Goal: Task Accomplishment & Management: Use online tool/utility

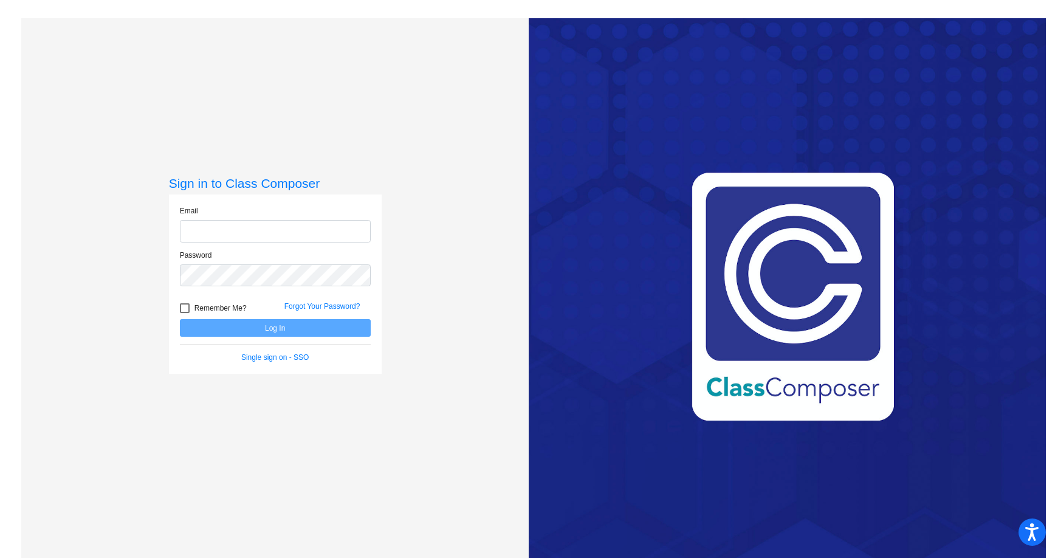
type input "[EMAIL_ADDRESS][DOMAIN_NAME]"
click at [273, 326] on button "Log In" at bounding box center [275, 328] width 191 height 18
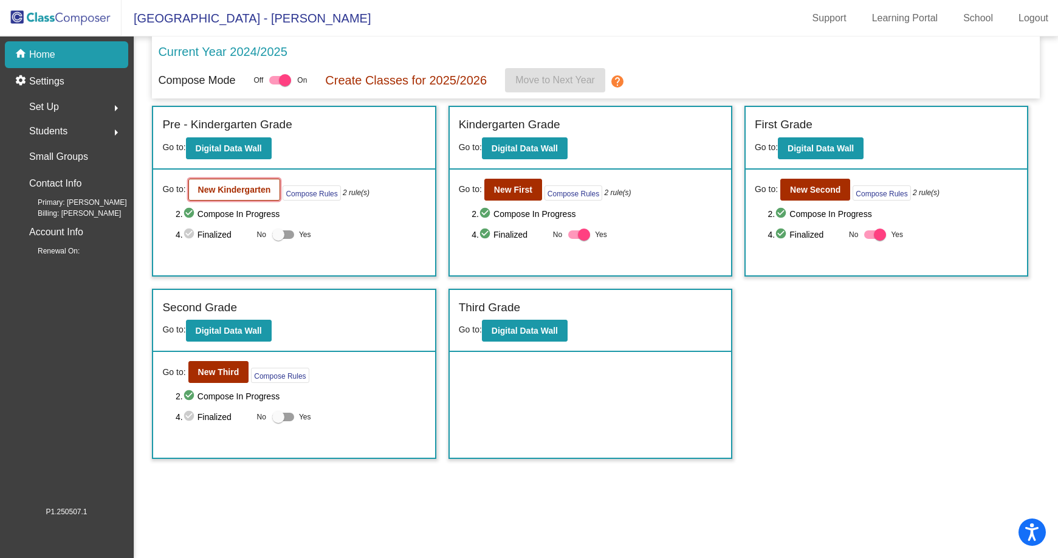
click at [249, 187] on b "New Kindergarten" at bounding box center [234, 190] width 73 height 10
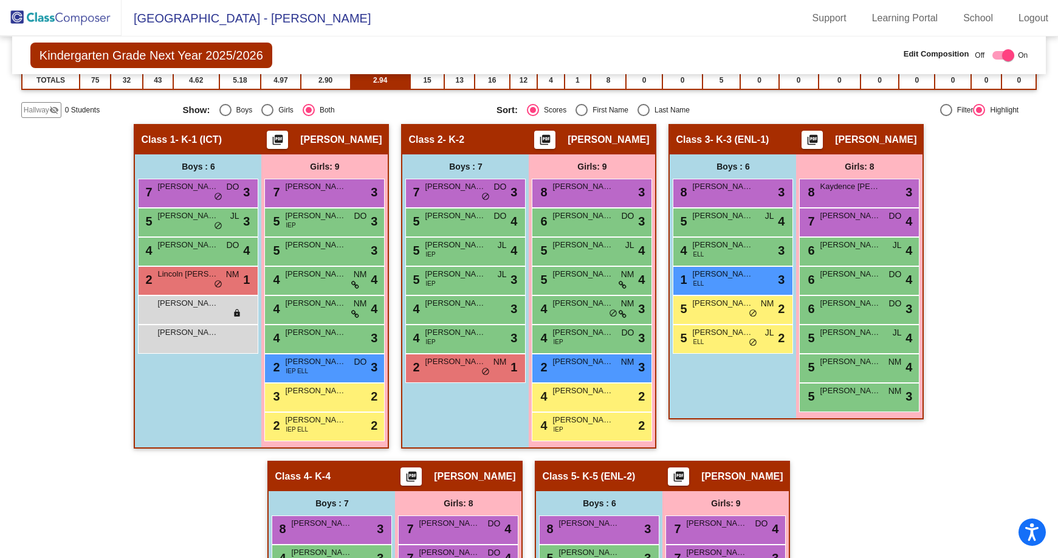
scroll to position [243, 0]
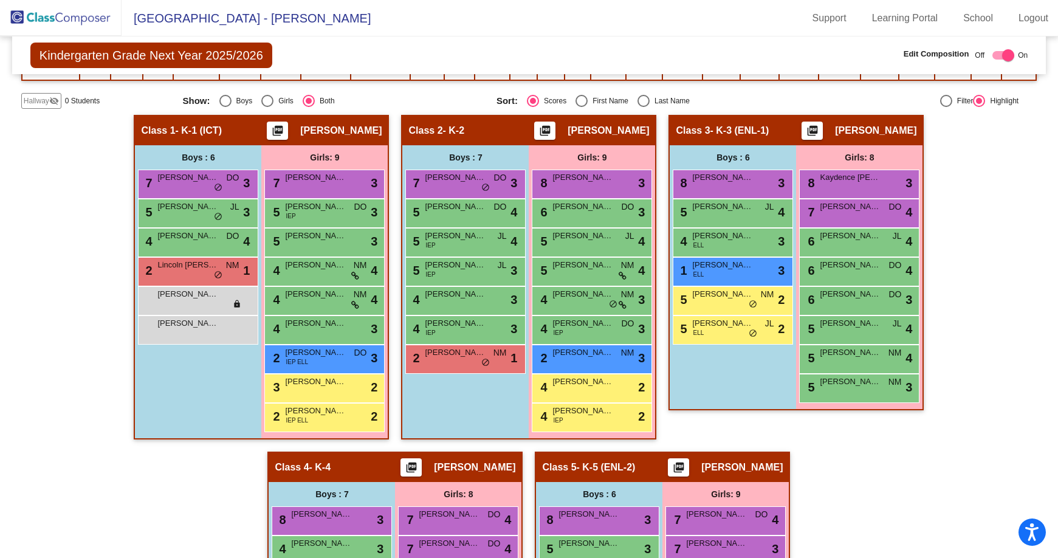
click at [80, 16] on img at bounding box center [61, 18] width 122 height 36
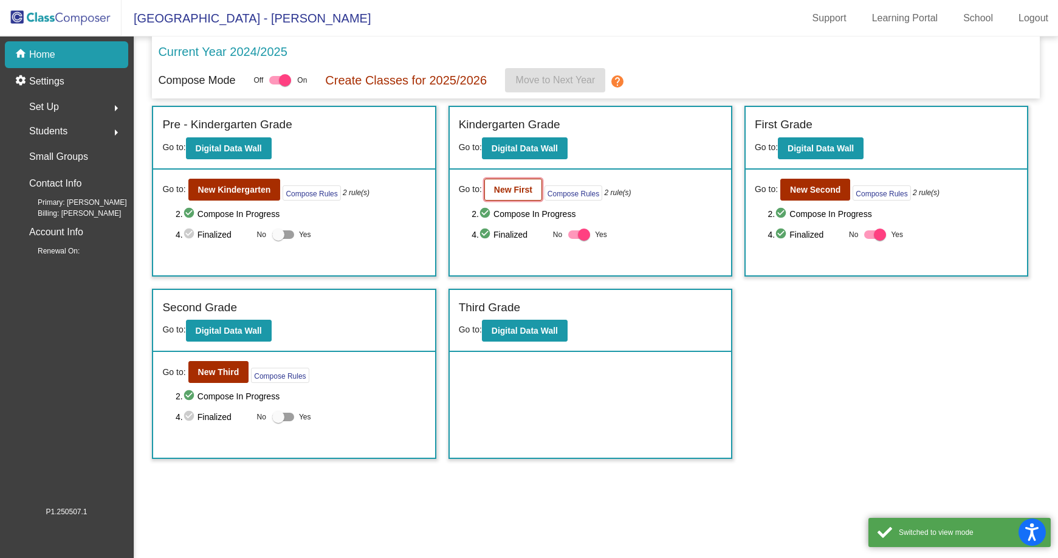
click at [518, 189] on b "New First" at bounding box center [513, 190] width 38 height 10
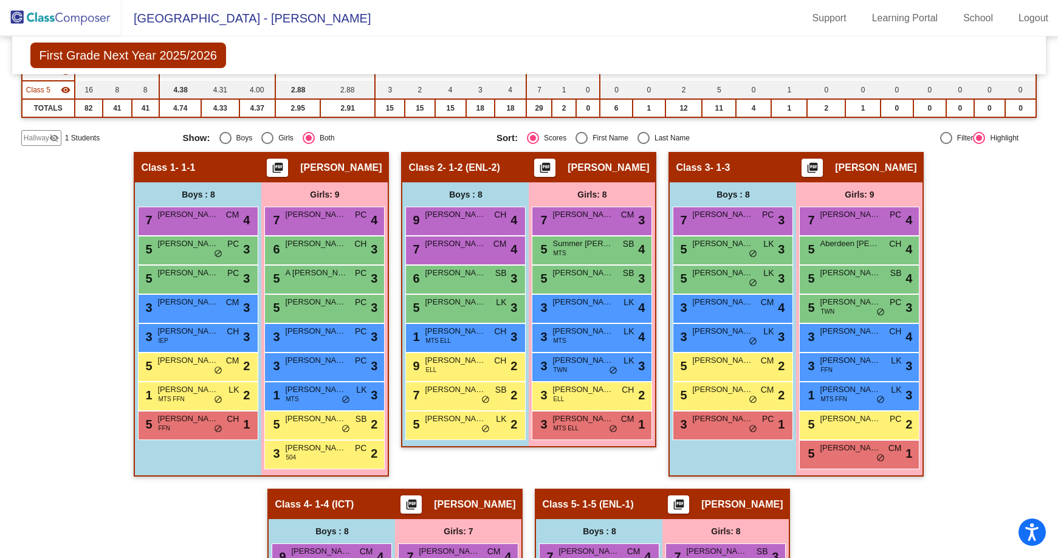
scroll to position [230, 0]
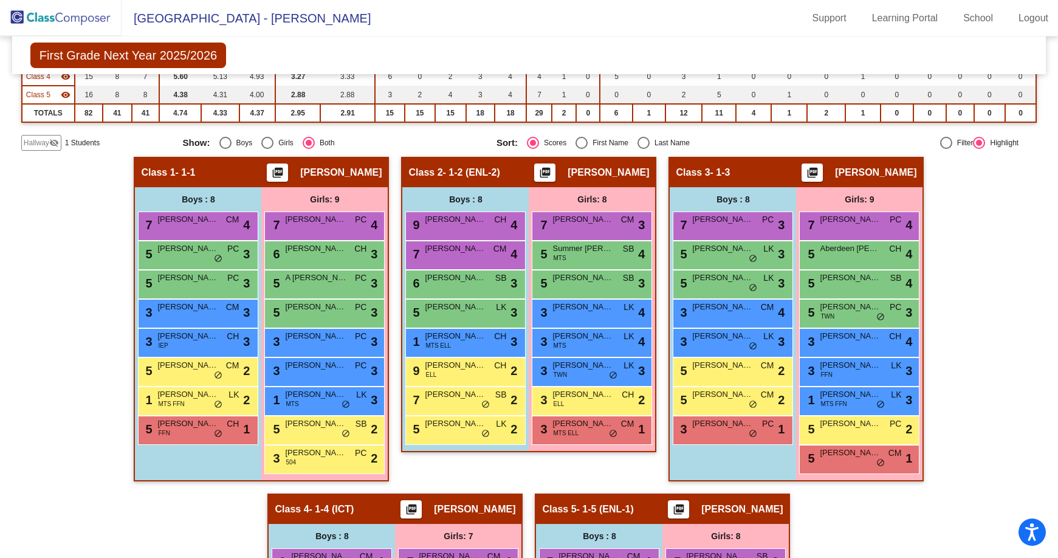
click at [60, 20] on img at bounding box center [61, 18] width 122 height 36
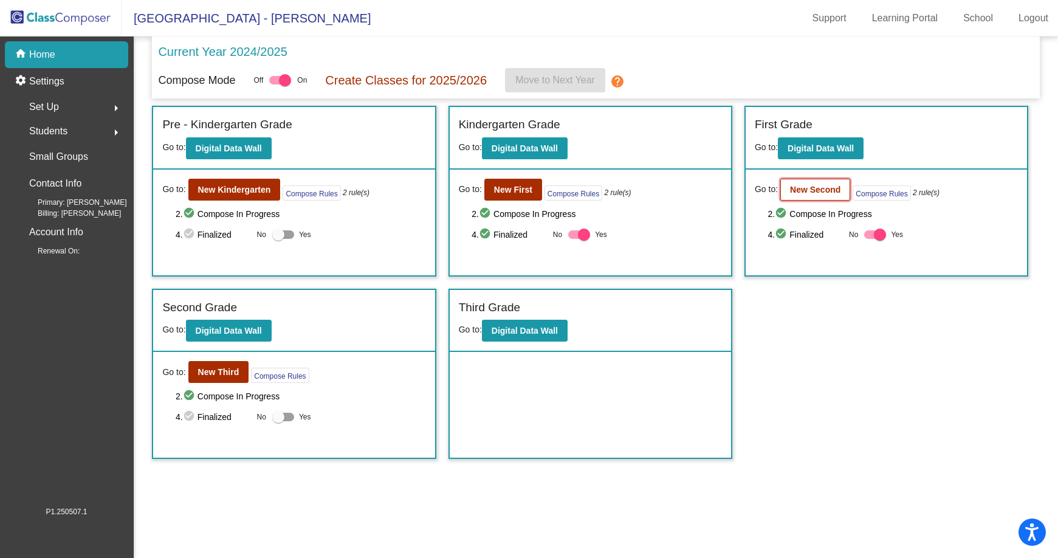
click at [819, 185] on b "New Second" at bounding box center [815, 190] width 50 height 10
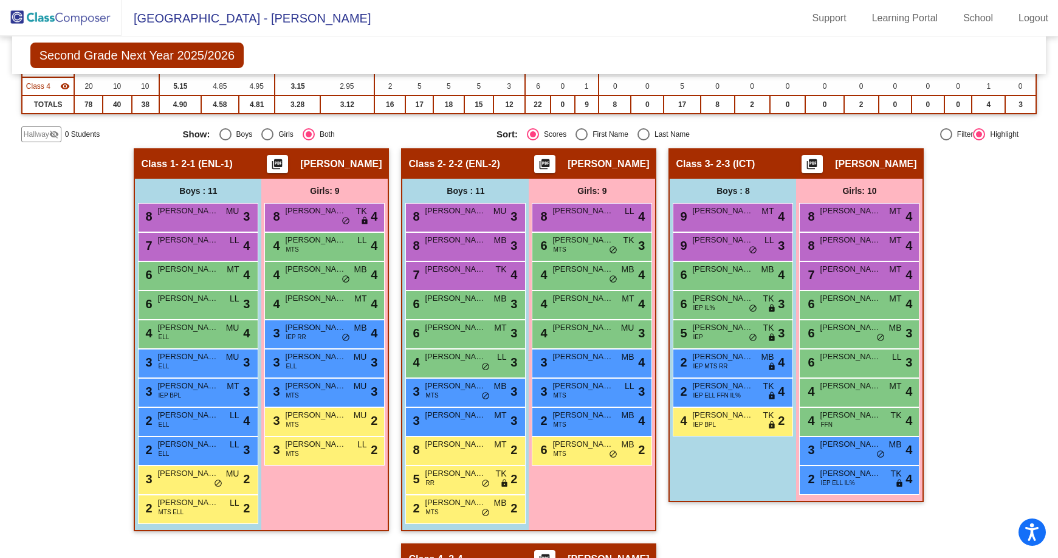
scroll to position [243, 0]
